Goal: Task Accomplishment & Management: Use online tool/utility

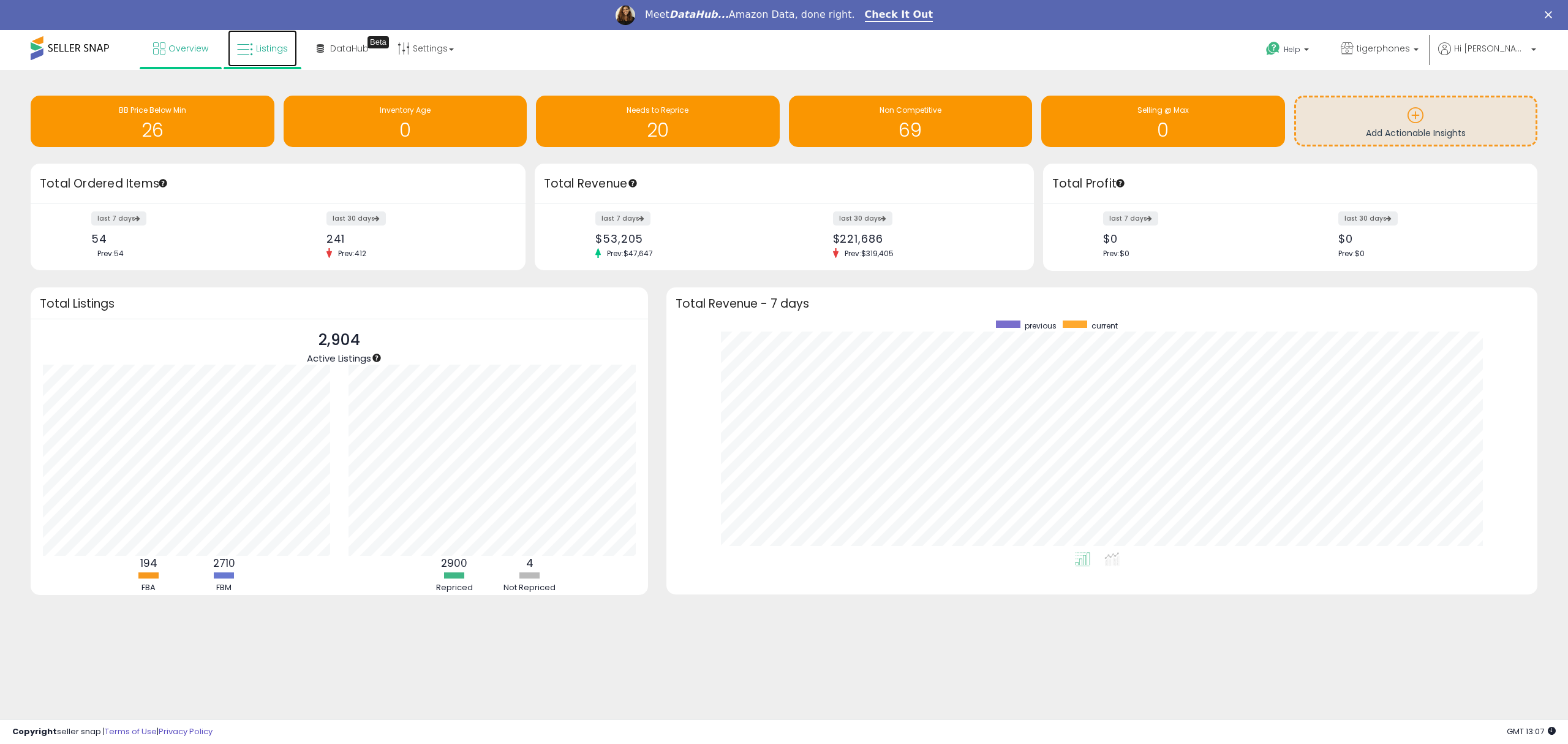
click at [269, 44] on span "Listings" at bounding box center [271, 48] width 32 height 12
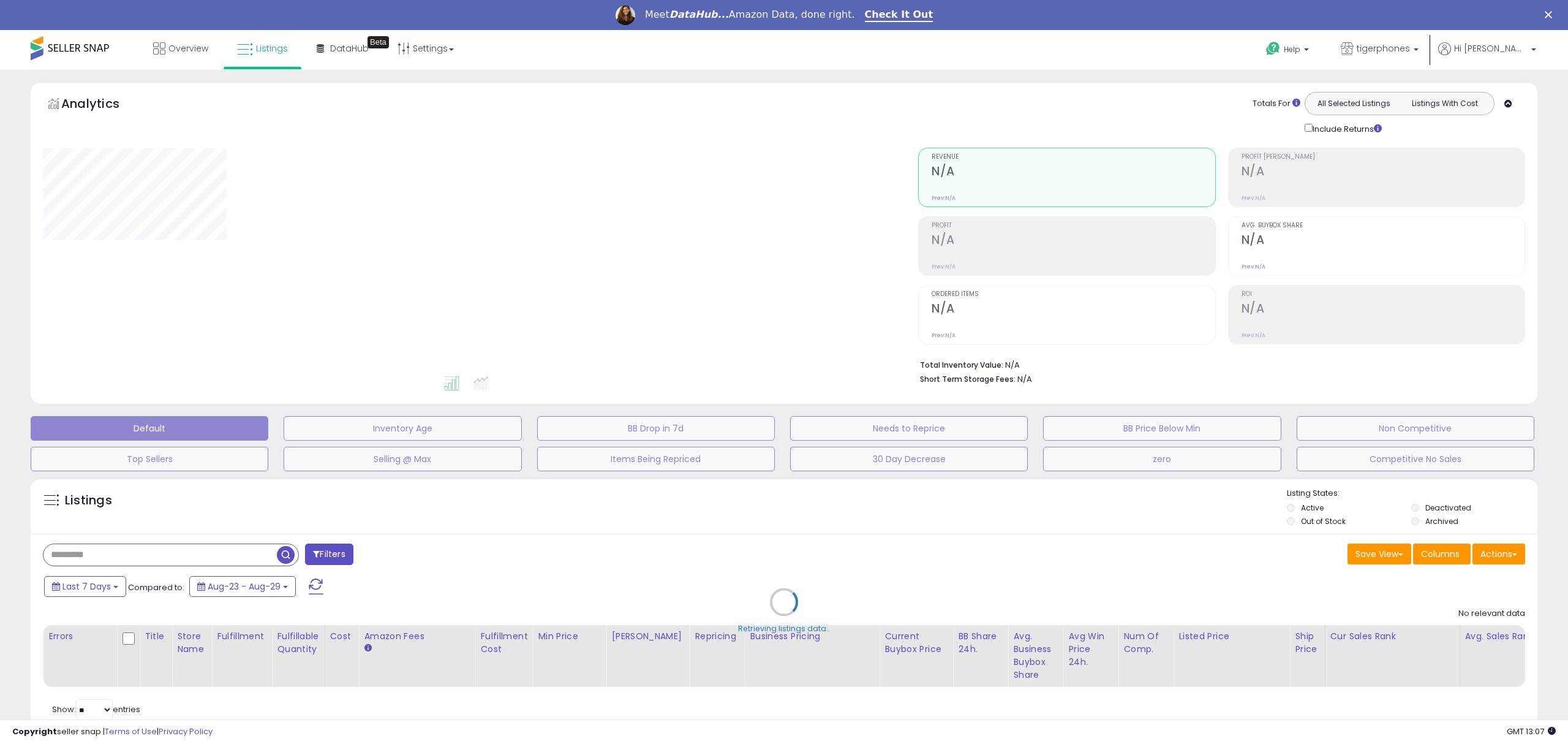
click at [165, 562] on div "Retrieving listings data.." at bounding box center [784, 611] width 1525 height 279
click at [153, 554] on div "Retrieving listings data.." at bounding box center [784, 611] width 1525 height 279
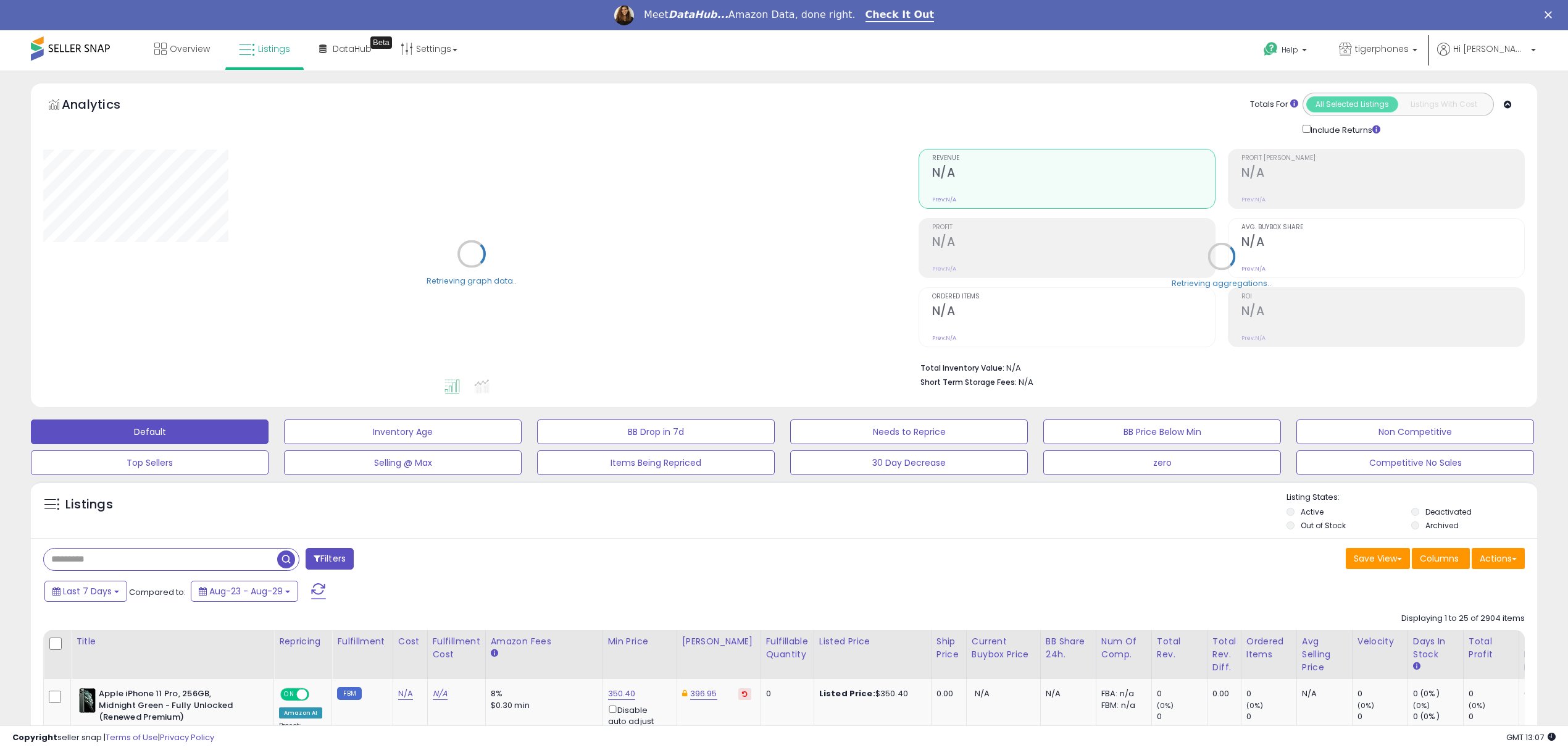
click at [81, 554] on input "text" at bounding box center [160, 559] width 233 height 21
paste input "**********"
type input "**********"
click at [429, 561] on span "button" at bounding box center [433, 560] width 18 height 18
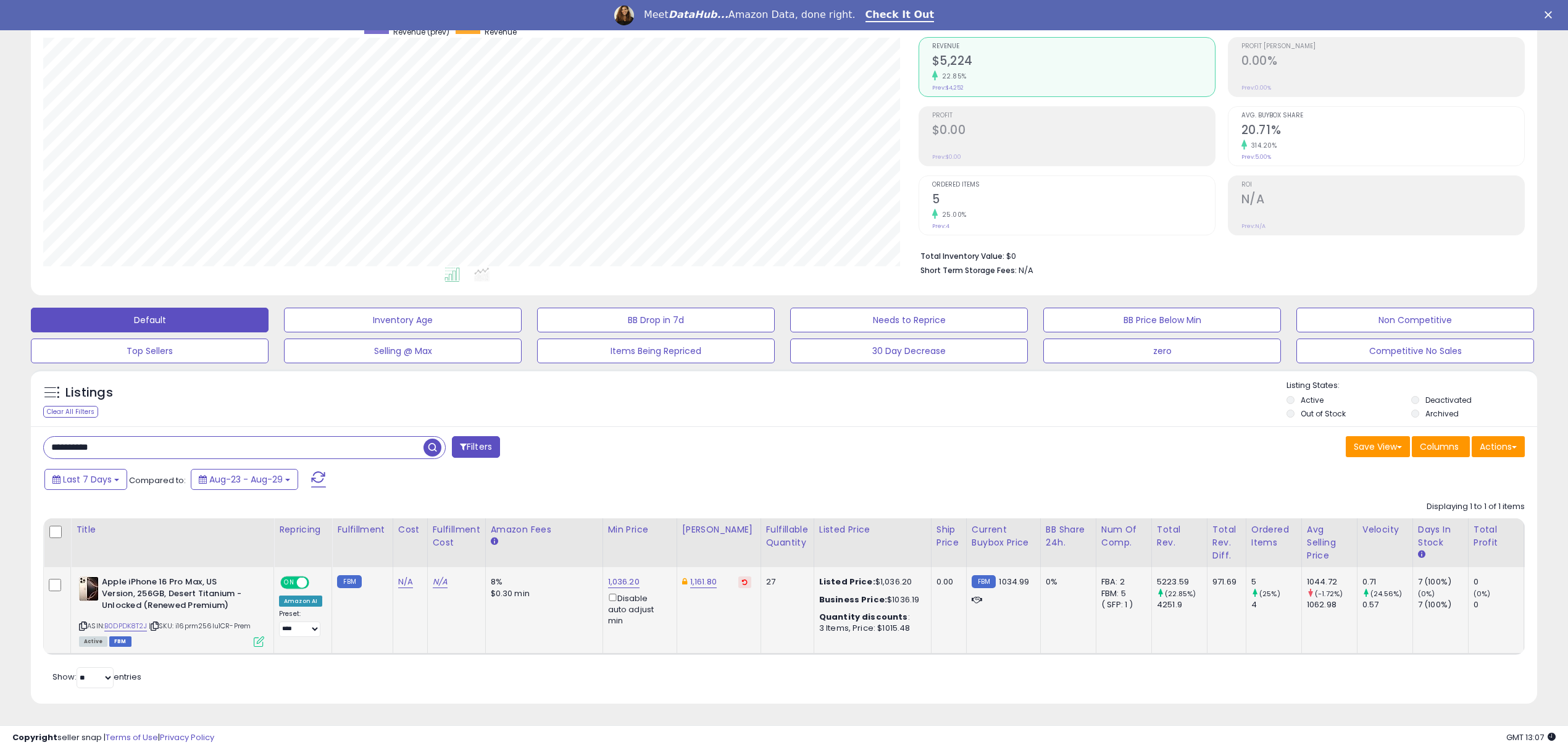
scroll to position [126, 0]
drag, startPoint x: 1204, startPoint y: 638, endPoint x: 1231, endPoint y: 639, distance: 27.0
click at [1231, 639] on td "971.69" at bounding box center [1226, 610] width 39 height 86
click at [1220, 675] on div "Retrieving listings data.. Displaying 1 to 1 of 1 items Title Repricing" at bounding box center [784, 593] width 1482 height 196
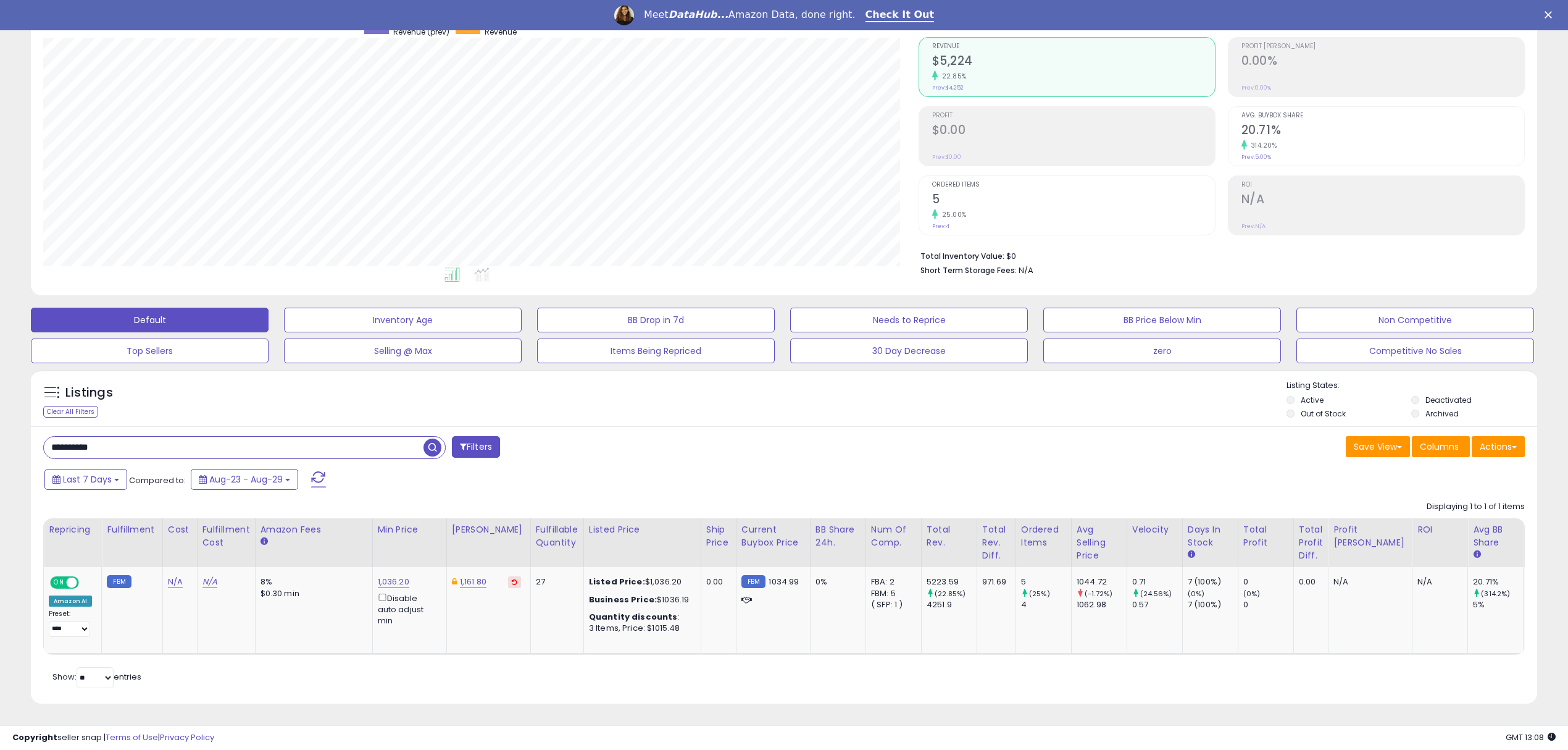
scroll to position [0, 221]
